Goal: Communication & Community: Share content

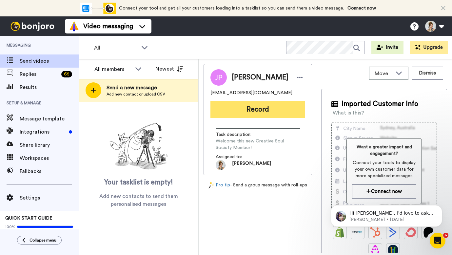
click at [256, 110] on button "Record" at bounding box center [257, 109] width 95 height 17
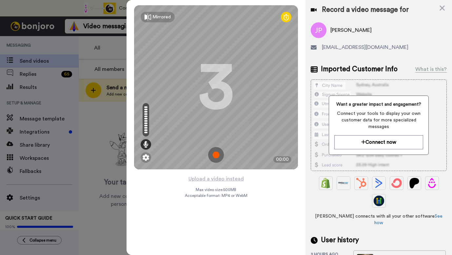
click at [218, 153] on img at bounding box center [216, 155] width 16 height 16
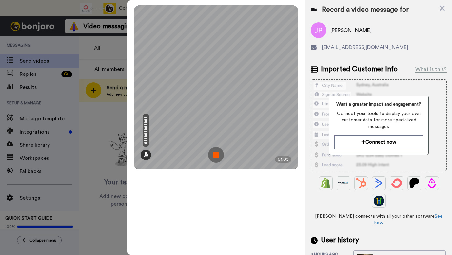
click at [218, 154] on img at bounding box center [216, 155] width 16 height 16
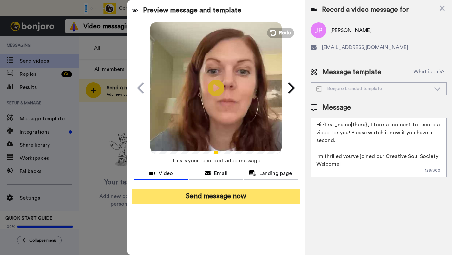
click at [218, 199] on button "Send message now" at bounding box center [216, 195] width 168 height 15
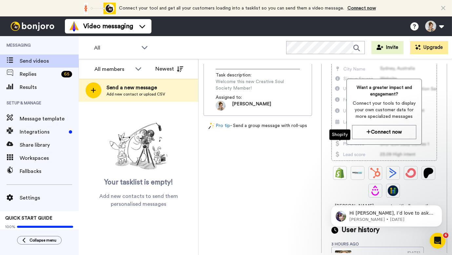
scroll to position [114, 0]
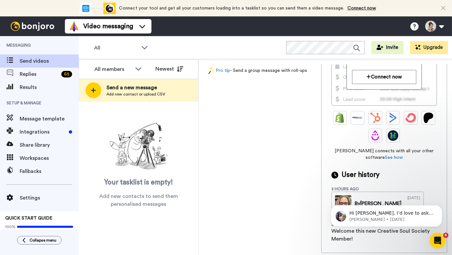
click at [354, 195] on body "Hi Leah, I’d love to ask you a quick question: If Bonjoro could introduce a new…" at bounding box center [386, 214] width 126 height 41
click at [262, 208] on div "Jinae Plumhoff nursejinae@gmail.com Record Task description : Welcome this new …" at bounding box center [324, 158] width 243 height 189
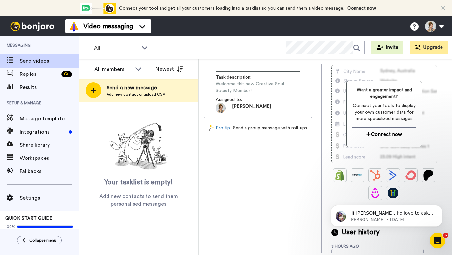
scroll to position [40, 0]
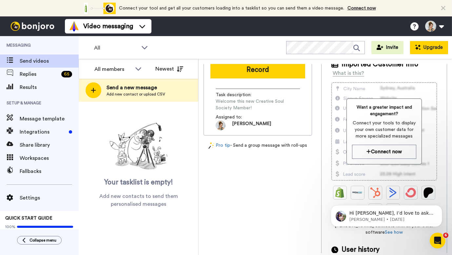
click at [424, 46] on button "Upgrade" at bounding box center [429, 47] width 38 height 13
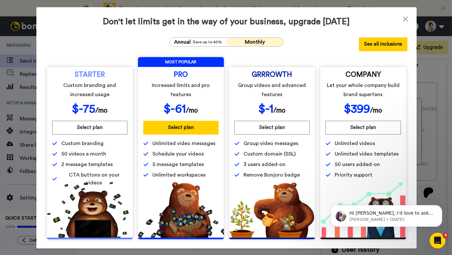
click at [376, 46] on button "See all inclusions" at bounding box center [383, 44] width 48 height 14
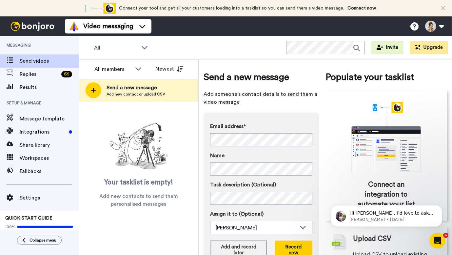
scroll to position [33, 0]
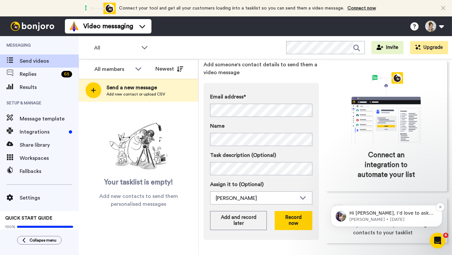
click at [382, 212] on p "Hi Leah, I’d love to ask you a quick question: If Bonjoro could introduce a new…" at bounding box center [391, 213] width 85 height 7
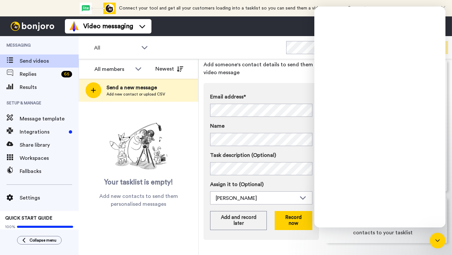
scroll to position [0, 0]
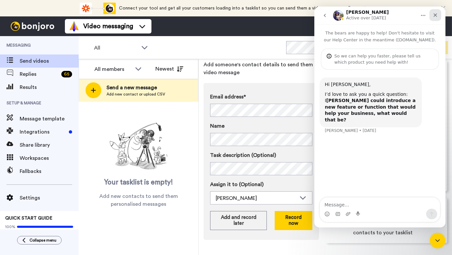
click at [434, 16] on icon "Close" at bounding box center [434, 14] width 5 height 5
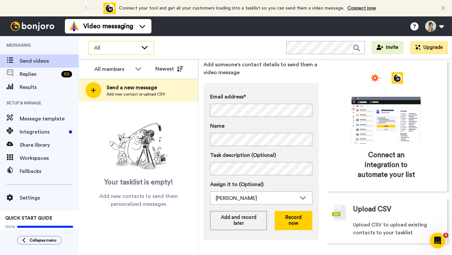
click at [145, 46] on icon at bounding box center [145, 47] width 8 height 7
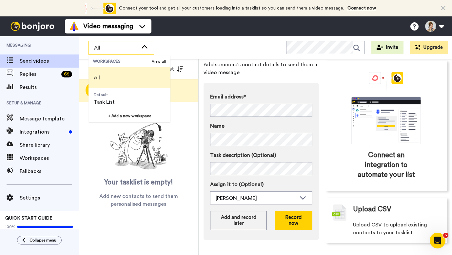
click at [99, 76] on span "All" at bounding box center [97, 78] width 6 height 8
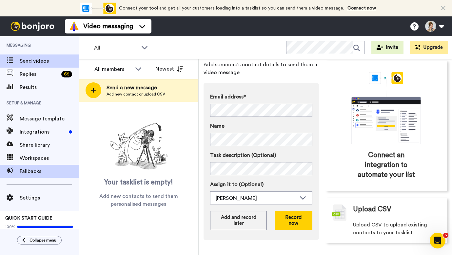
scroll to position [4, 0]
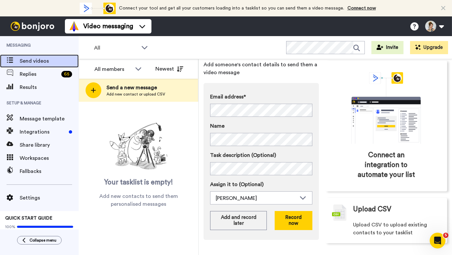
click at [35, 62] on span "Send videos" at bounding box center [49, 61] width 59 height 8
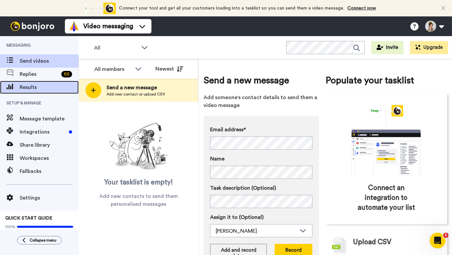
click at [33, 88] on span "Results" at bounding box center [49, 87] width 59 height 8
